Goal: Find specific page/section: Find specific page/section

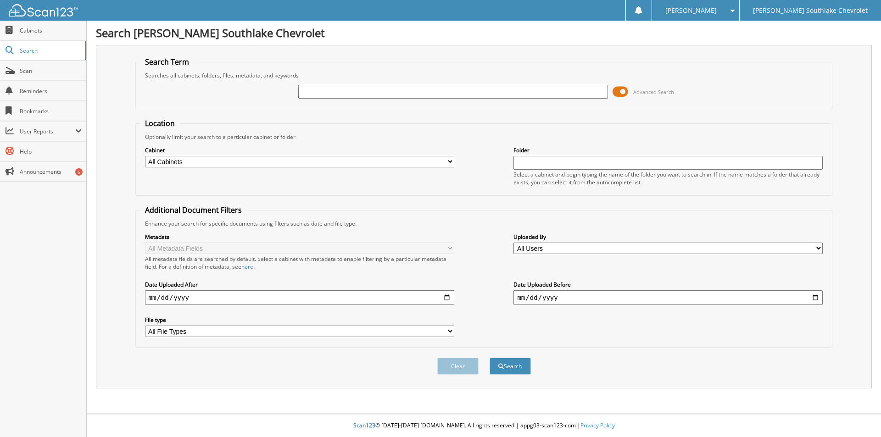
click at [362, 95] on input "text" at bounding box center [452, 92] width 309 height 14
type input "446242"
click at [490, 358] on button "Search" at bounding box center [510, 366] width 41 height 17
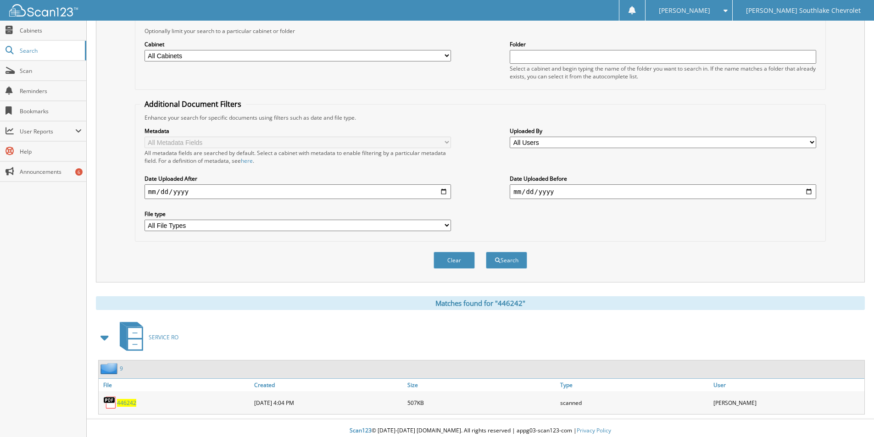
scroll to position [111, 0]
